Goal: Check status: Verify the current state of an ongoing process or item

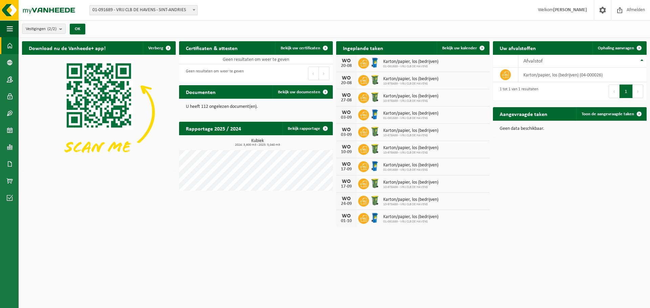
click at [388, 61] on span "Karton/papier, los (bedrijven)" at bounding box center [410, 61] width 55 height 5
click at [346, 64] on div "20-08" at bounding box center [346, 66] width 14 height 5
click at [459, 65] on div "WO 20-08 Karton/papier, los (bedrijven) 01-091689 - VRIJ CLB DE HAVENS" at bounding box center [413, 63] width 154 height 17
click at [431, 65] on span "01-091689 - VRIJ CLB DE HAVENS" at bounding box center [410, 67] width 55 height 4
click at [466, 47] on span "Bekijk uw kalender" at bounding box center [459, 48] width 35 height 4
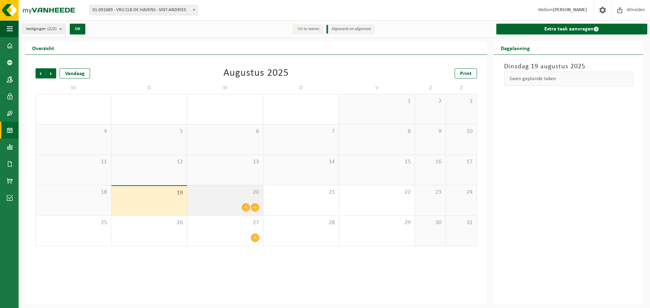
click at [253, 209] on icon at bounding box center [255, 208] width 6 height 6
